Goal: Book appointment/travel/reservation

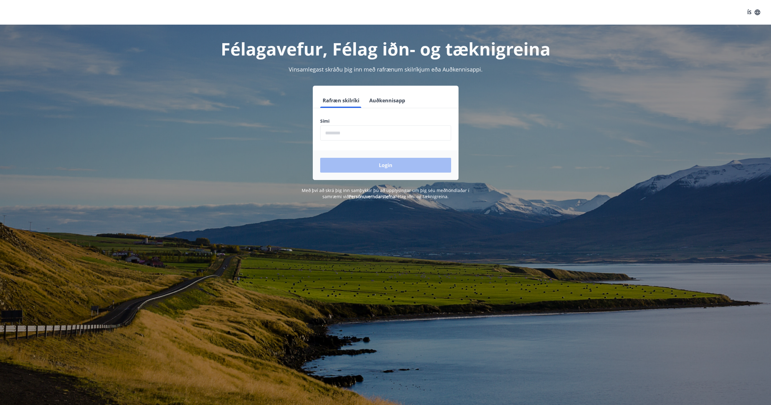
click at [372, 131] on input "phone" at bounding box center [385, 133] width 131 height 15
type input "********"
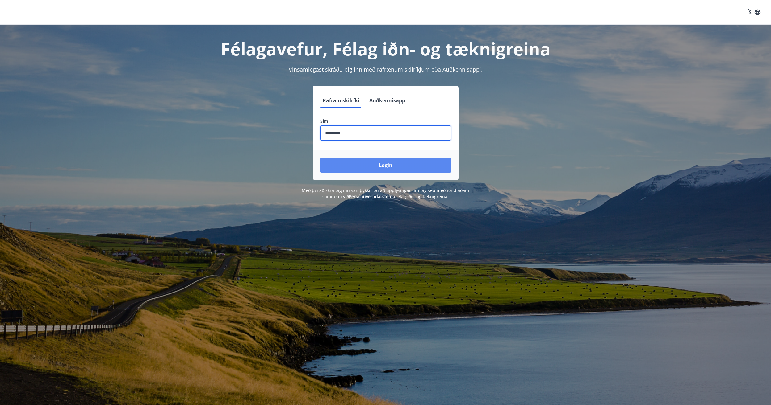
click at [383, 165] on button "Login" at bounding box center [385, 165] width 131 height 15
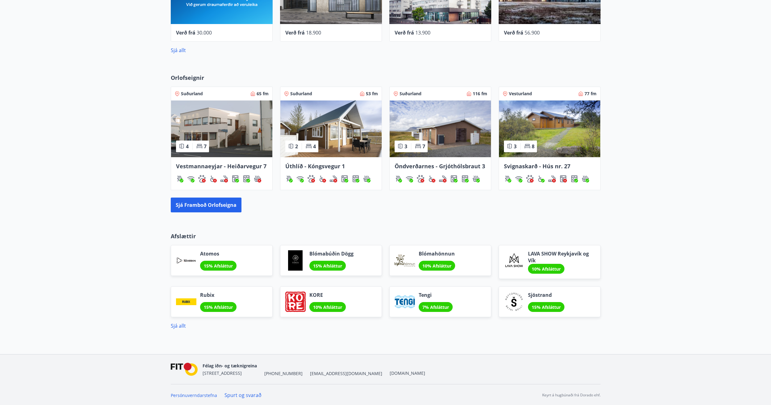
scroll to position [344, 0]
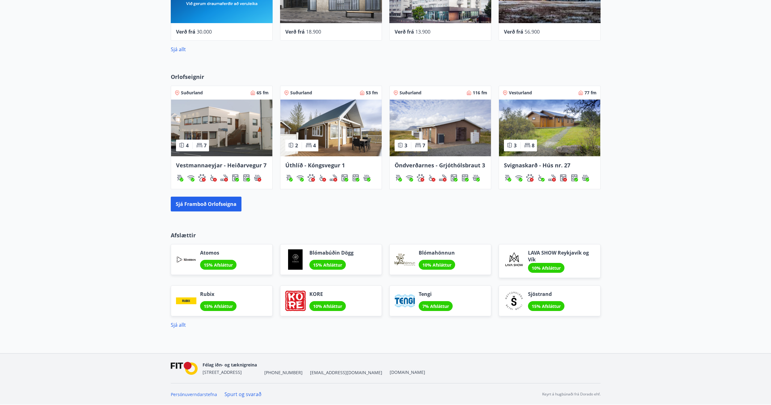
click at [554, 123] on img at bounding box center [549, 128] width 101 height 57
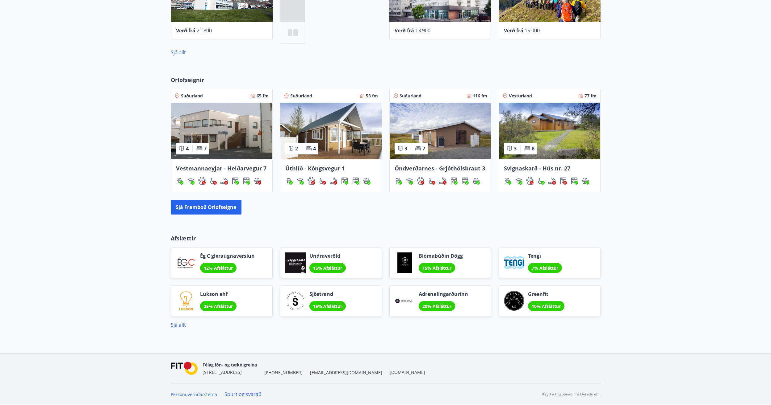
scroll to position [341, 0]
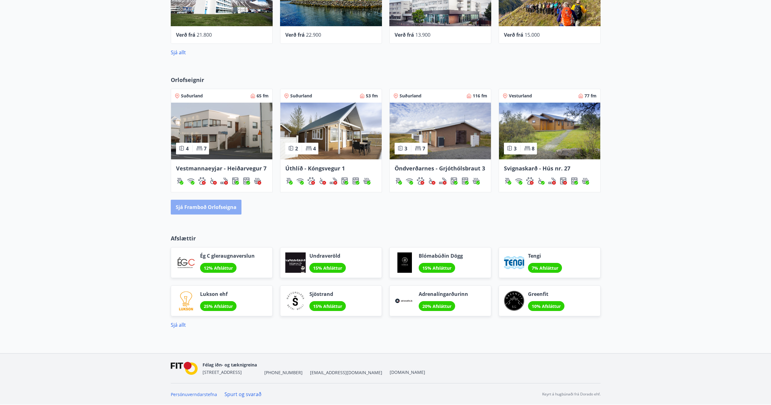
click at [206, 210] on button "Sjá framboð orlofseigna" at bounding box center [206, 207] width 71 height 15
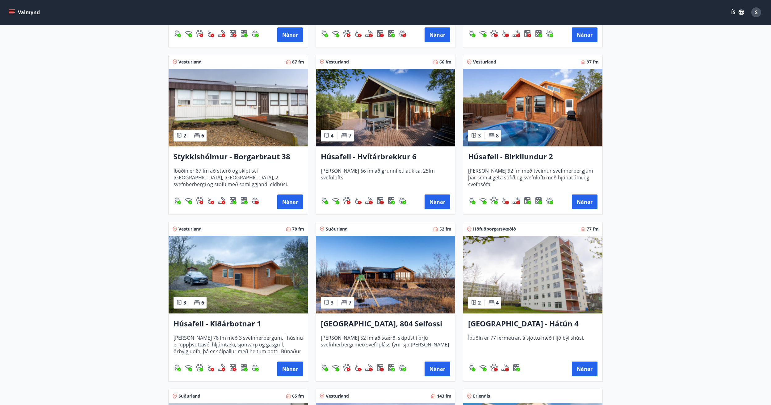
scroll to position [247, 0]
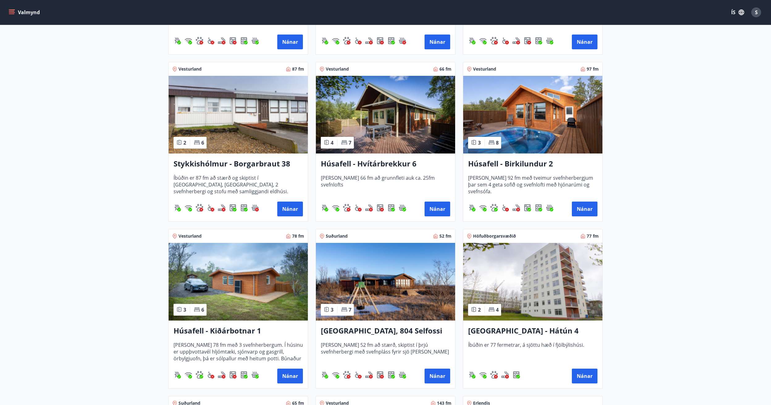
click at [515, 129] on img at bounding box center [532, 115] width 139 height 78
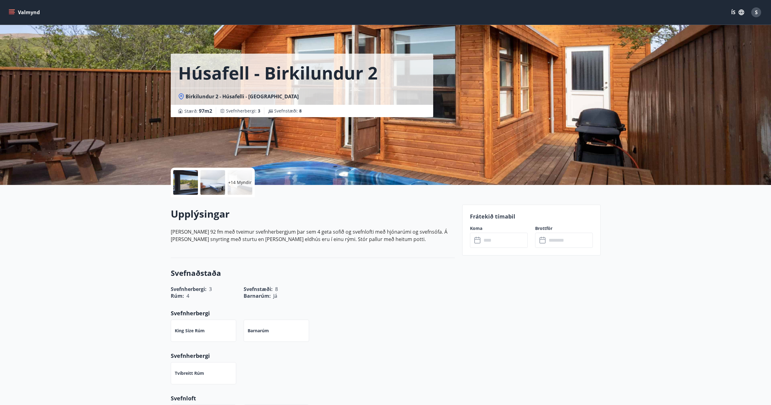
click at [189, 188] on div at bounding box center [185, 182] width 25 height 25
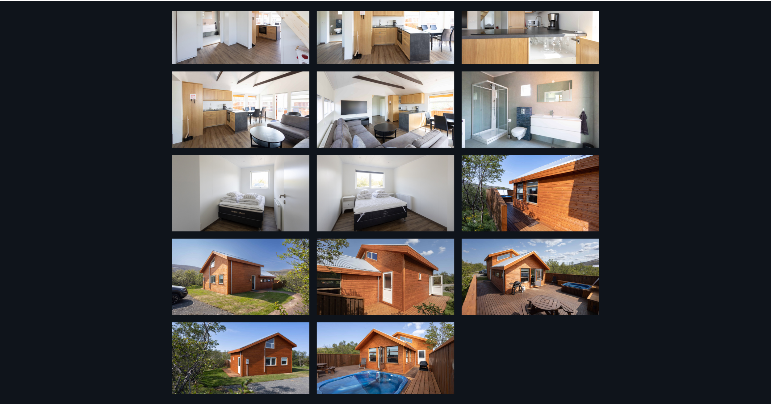
scroll to position [223, 0]
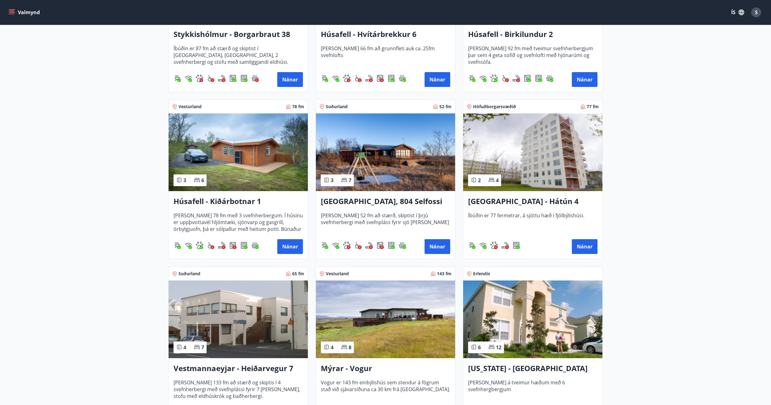
scroll to position [401, 0]
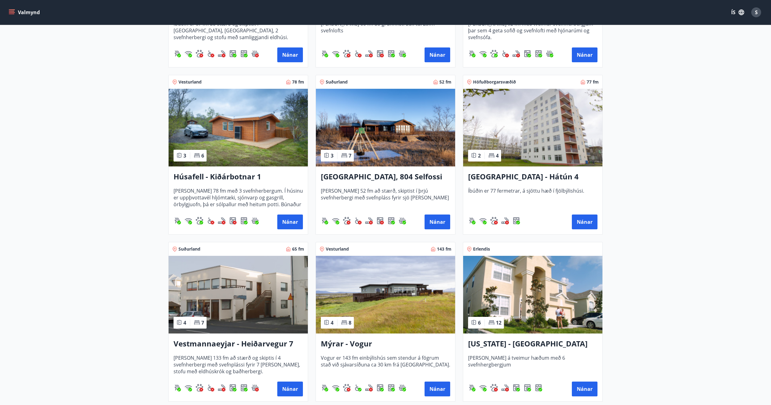
click at [419, 301] on img at bounding box center [385, 295] width 139 height 78
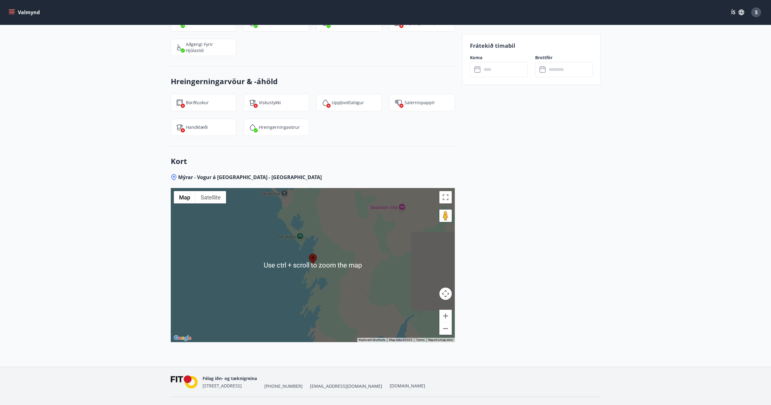
scroll to position [741, 0]
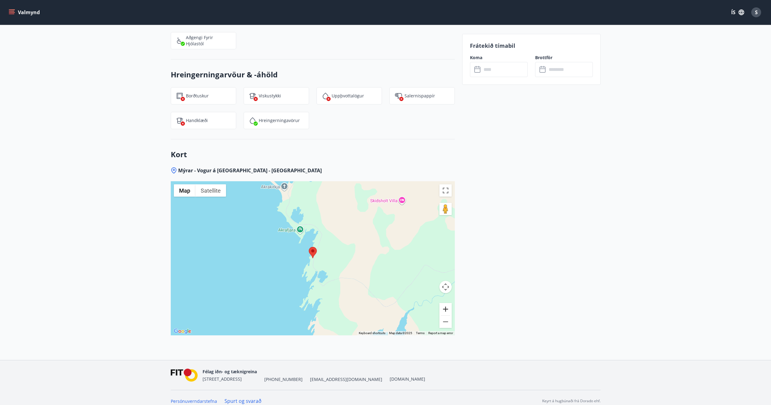
click at [443, 312] on button "Zoom in" at bounding box center [445, 309] width 12 height 12
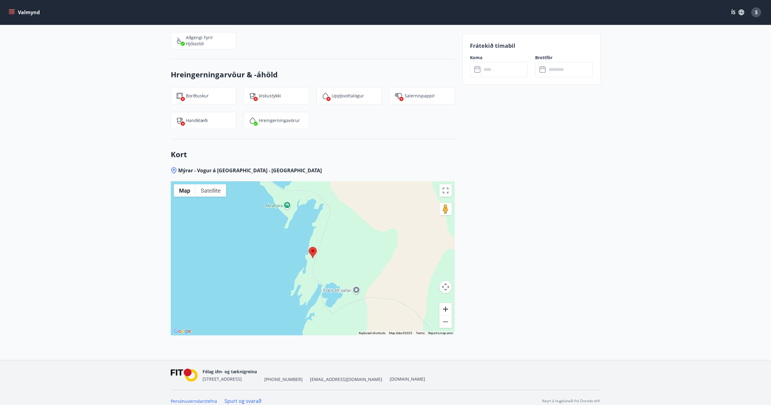
click at [443, 312] on button "Zoom in" at bounding box center [445, 309] width 12 height 12
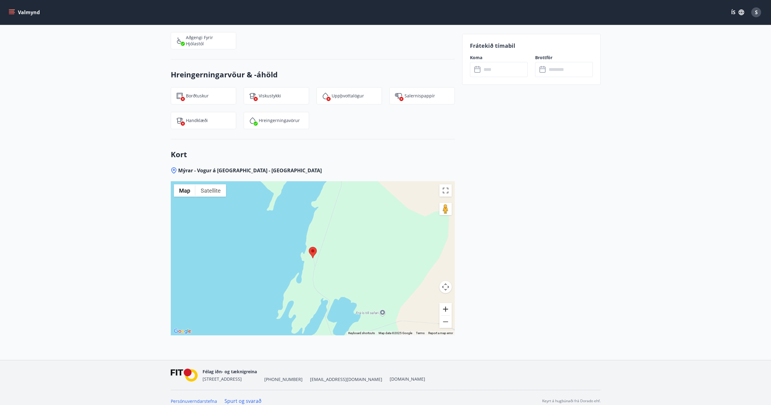
click at [443, 312] on button "Zoom in" at bounding box center [445, 309] width 12 height 12
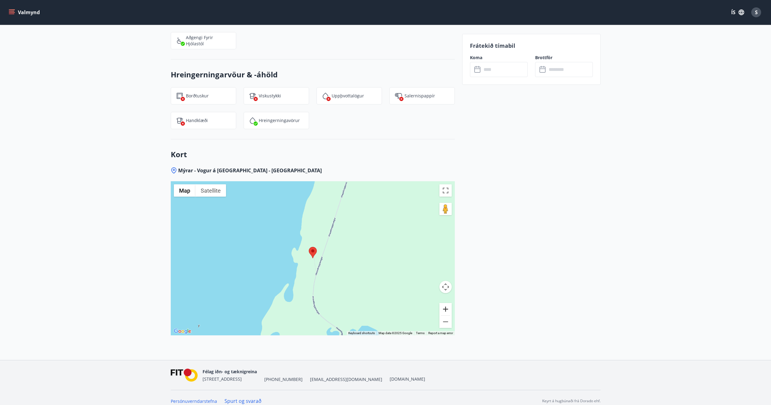
click at [443, 312] on button "Zoom in" at bounding box center [445, 309] width 12 height 12
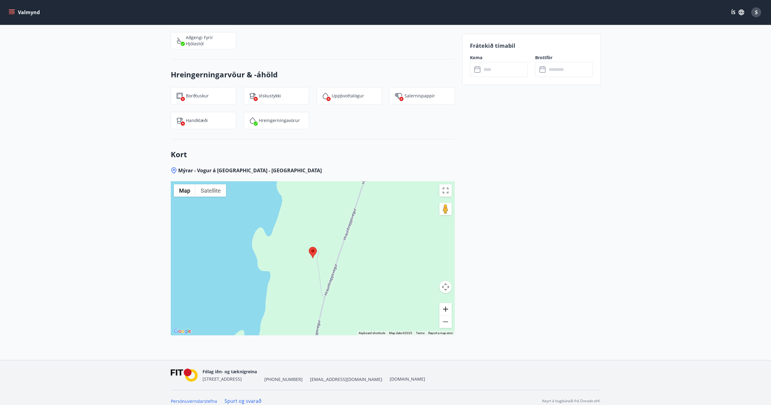
click at [442, 312] on button "Zoom in" at bounding box center [445, 309] width 12 height 12
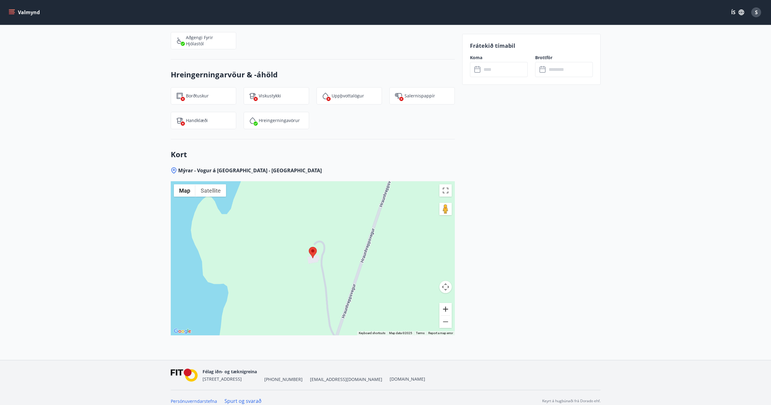
click at [442, 312] on button "Zoom in" at bounding box center [445, 309] width 12 height 12
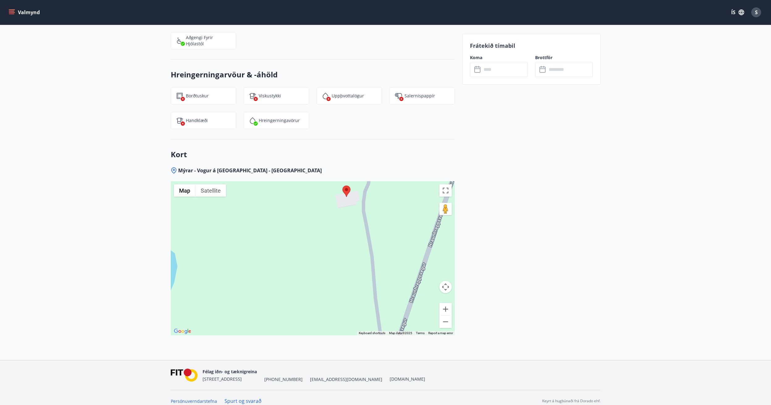
drag, startPoint x: 361, startPoint y: 298, endPoint x: 395, endPoint y: 236, distance: 70.3
click at [395, 236] on div at bounding box center [313, 258] width 284 height 154
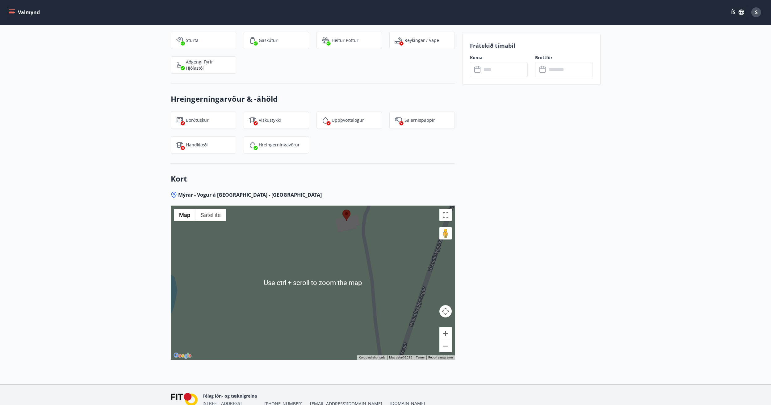
scroll to position [710, 0]
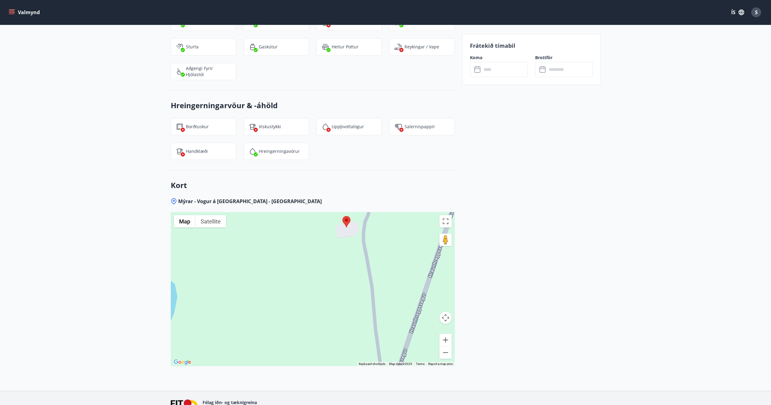
click at [387, 305] on div at bounding box center [313, 289] width 284 height 154
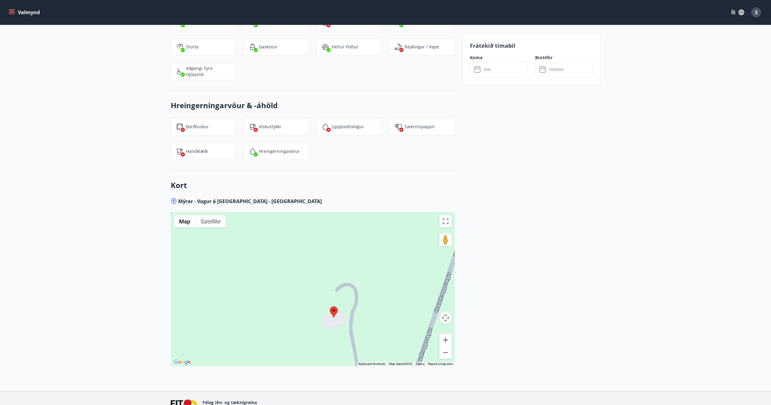
drag, startPoint x: 395, startPoint y: 268, endPoint x: 382, endPoint y: 358, distance: 90.8
click at [382, 360] on div at bounding box center [313, 289] width 284 height 154
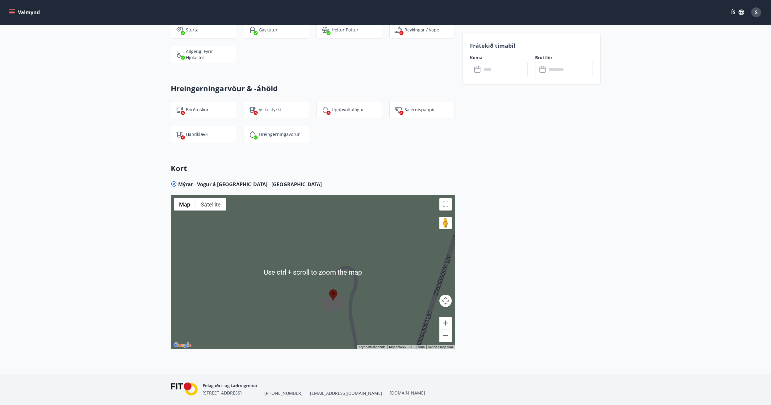
scroll to position [717, 0]
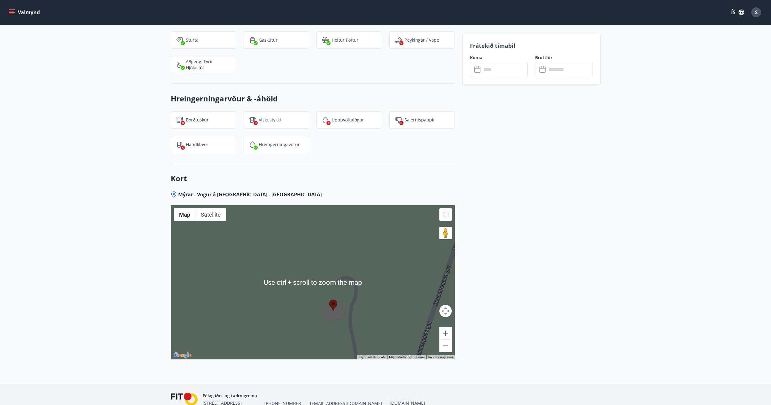
click at [391, 283] on div at bounding box center [313, 283] width 284 height 154
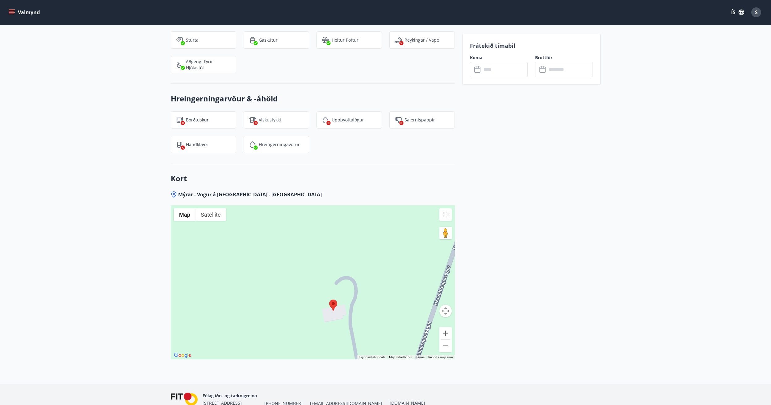
click at [409, 284] on div at bounding box center [313, 283] width 284 height 154
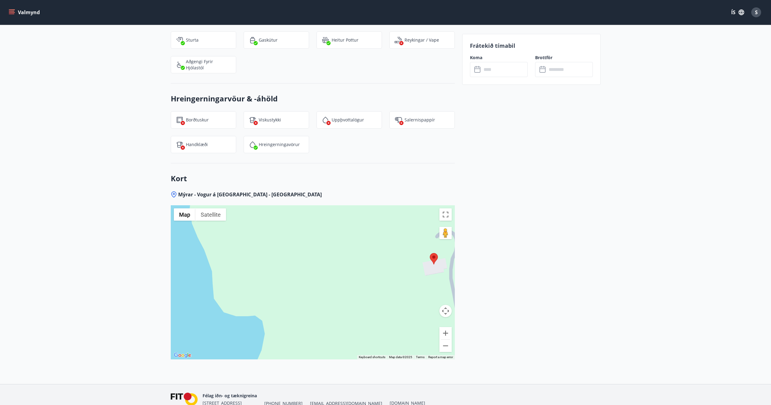
drag, startPoint x: 375, startPoint y: 324, endPoint x: 476, endPoint y: 276, distance: 112.1
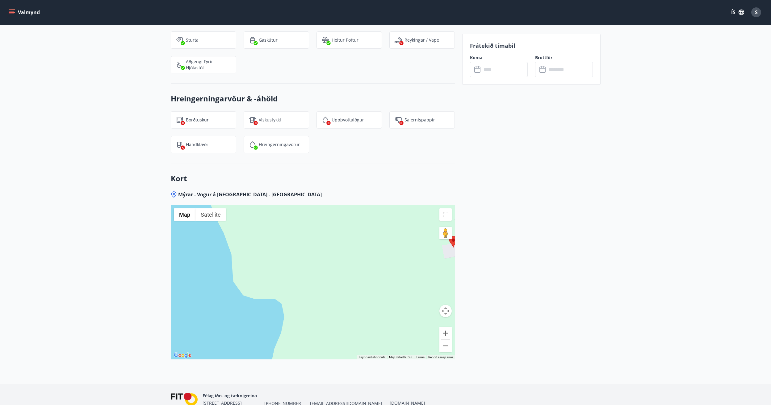
drag, startPoint x: 376, startPoint y: 314, endPoint x: 396, endPoint y: 297, distance: 26.0
click at [396, 297] on div at bounding box center [313, 283] width 284 height 154
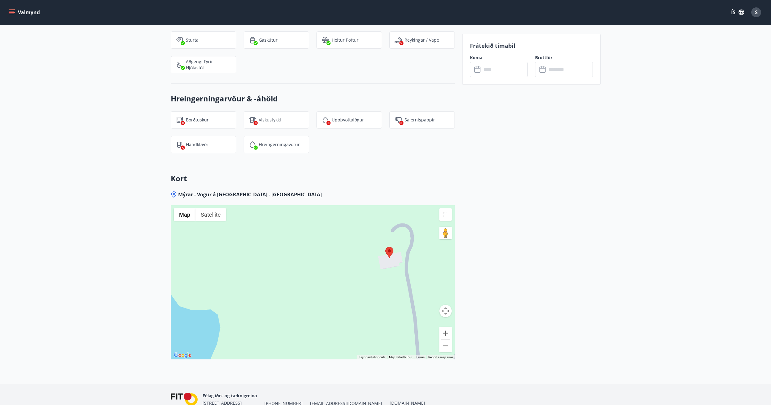
drag, startPoint x: 376, startPoint y: 301, endPoint x: 316, endPoint y: 310, distance: 60.9
click at [316, 310] on div at bounding box center [313, 283] width 284 height 154
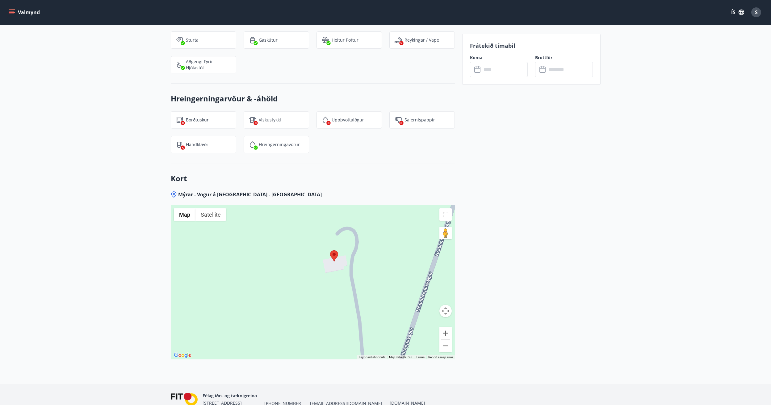
drag, startPoint x: 345, startPoint y: 277, endPoint x: 332, endPoint y: 292, distance: 19.7
click at [332, 292] on div at bounding box center [313, 283] width 284 height 154
